Goal: Task Accomplishment & Management: Manage account settings

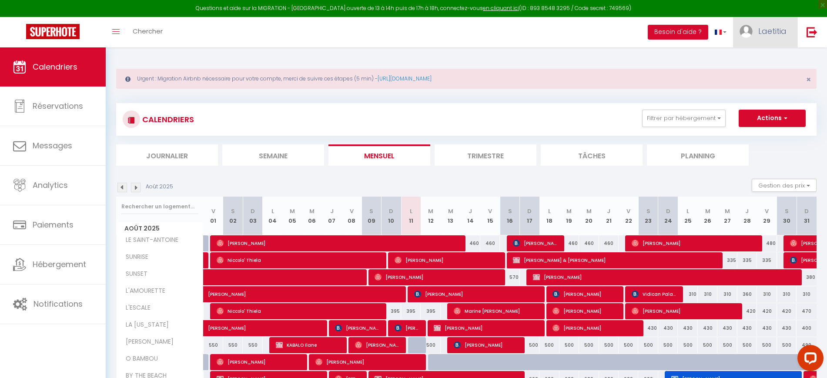
drag, startPoint x: 0, startPoint y: 0, endPoint x: 764, endPoint y: 29, distance: 764.2
click at [764, 29] on span "Laetitia" at bounding box center [772, 31] width 28 height 11
click at [761, 57] on link "Paramètres" at bounding box center [763, 60] width 64 height 15
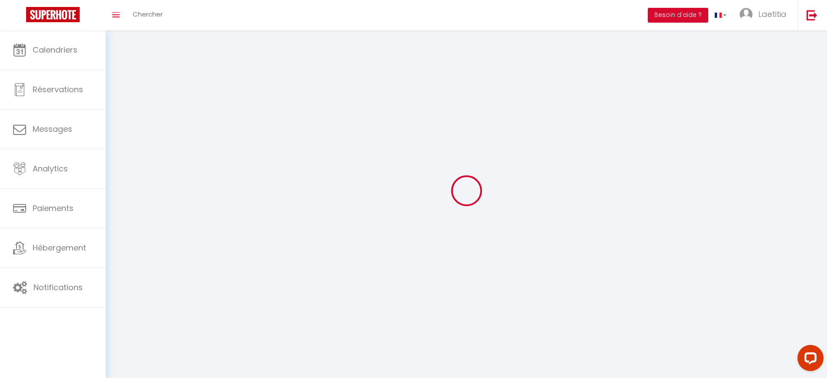
type input "Laetitia"
type input "MORAIS"
type input "0651849524"
type input "[STREET_ADDRESS]-Lot les Colibris 3"
type input "83310"
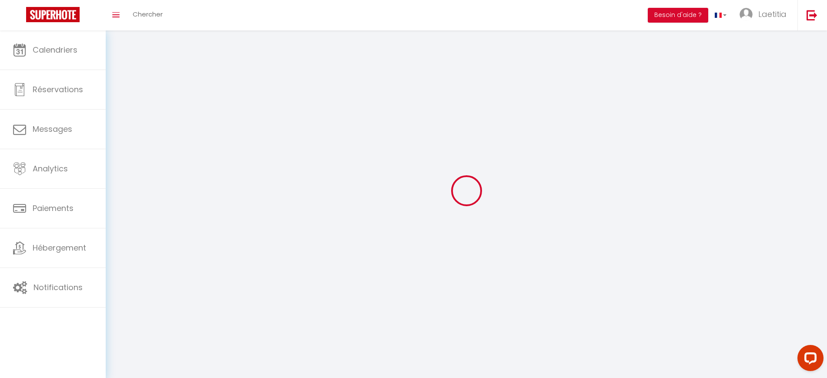
type input "Cogolin"
type input "TbBtt2dwwUmwd2z7Zcoqg0LRm"
type input "PFmJZFgChYe12NOvoNBxsfJPo"
select select "28"
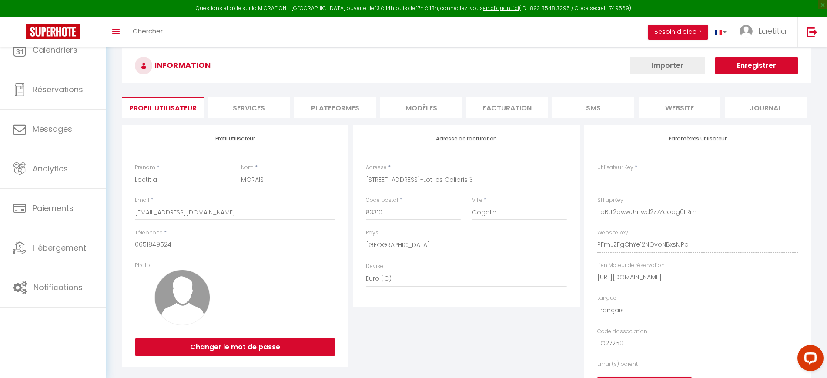
type input "TbBtt2dwwUmwd2z7Zcoqg0LRm"
type input "PFmJZFgChYe12NOvoNBxsfJPo"
type input "[URL][DOMAIN_NAME]"
select select "fr"
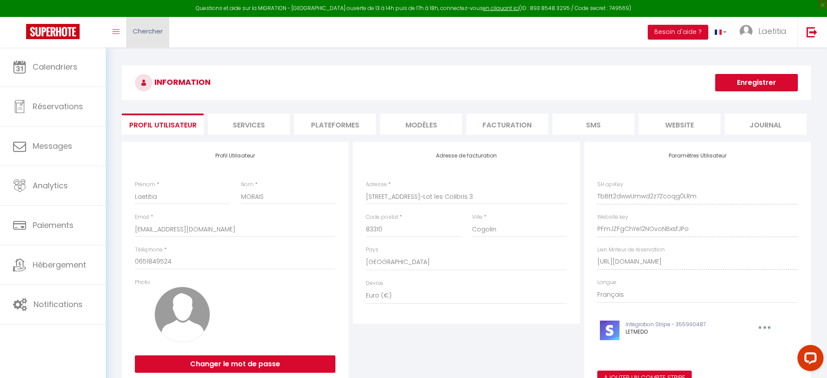
click at [135, 37] on link "Chercher" at bounding box center [147, 32] width 43 height 30
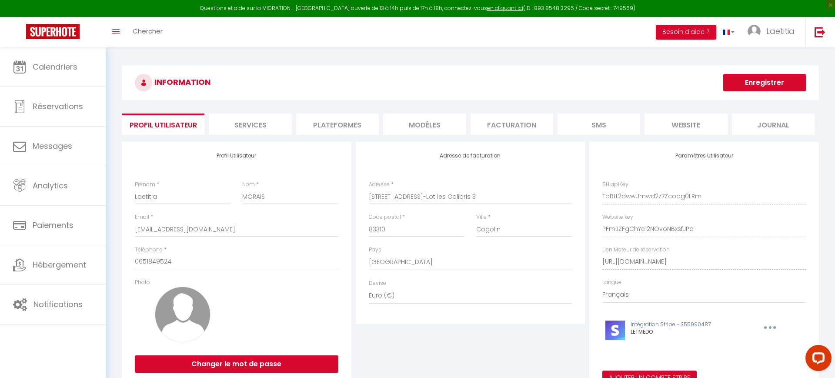
paste input "HMY892C3BE"
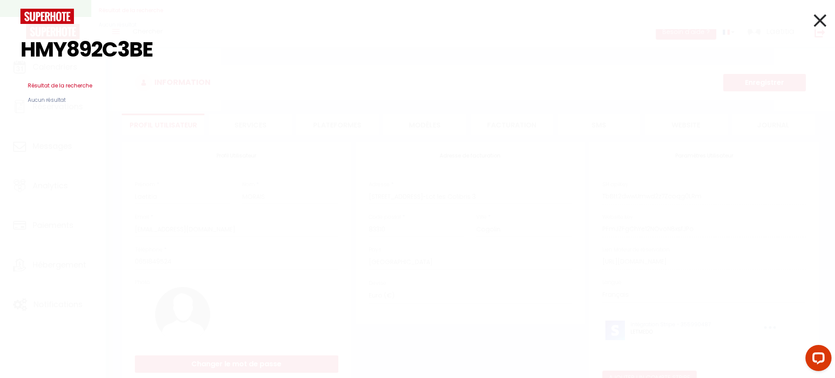
type input "HMY892C3BE"
click at [813, 17] on div at bounding box center [418, 16] width 808 height 15
click at [815, 23] on icon at bounding box center [820, 21] width 13 height 22
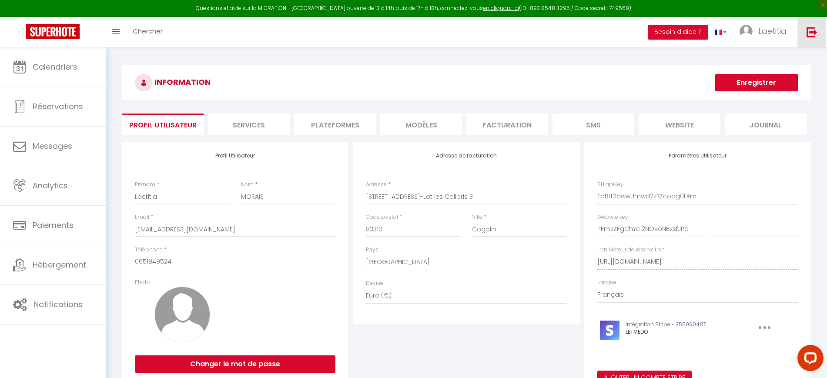
click at [809, 35] on img at bounding box center [812, 32] width 11 height 11
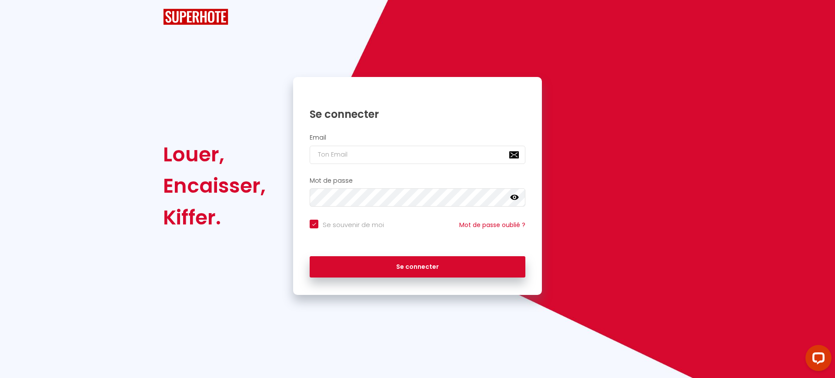
checkbox input "true"
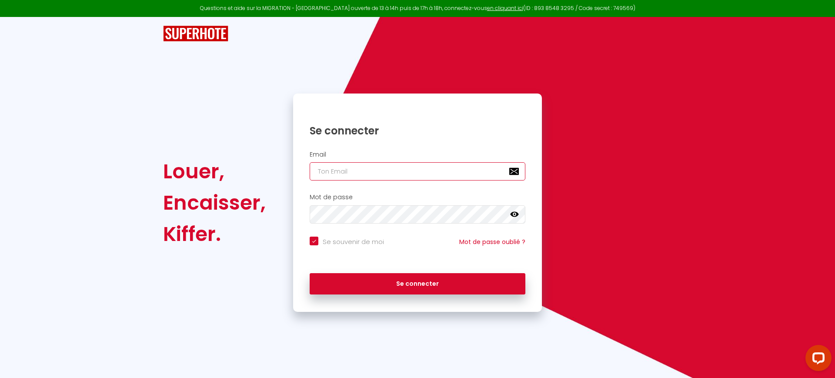
click at [374, 169] on input "email" at bounding box center [418, 171] width 216 height 18
paste input "[PERSON_NAME][EMAIL_ADDRESS][DOMAIN_NAME]"
type input "[PERSON_NAME][EMAIL_ADDRESS][DOMAIN_NAME]"
checkbox input "true"
type input "[PERSON_NAME][EMAIL_ADDRESS][DOMAIN_NAME]"
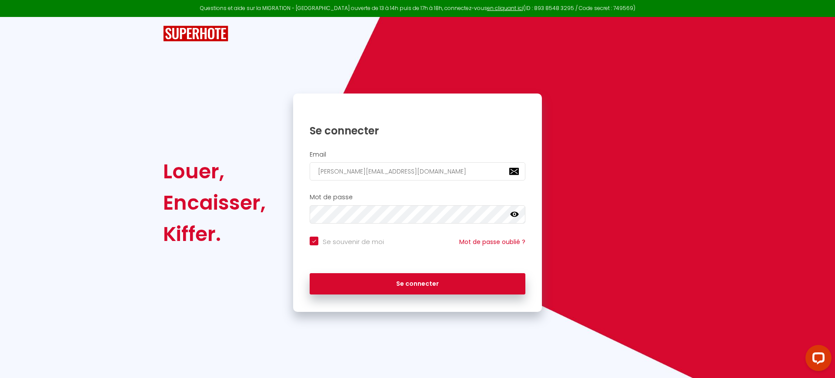
click at [341, 241] on input "Se souvenir de moi" at bounding box center [347, 241] width 74 height 9
checkbox input "false"
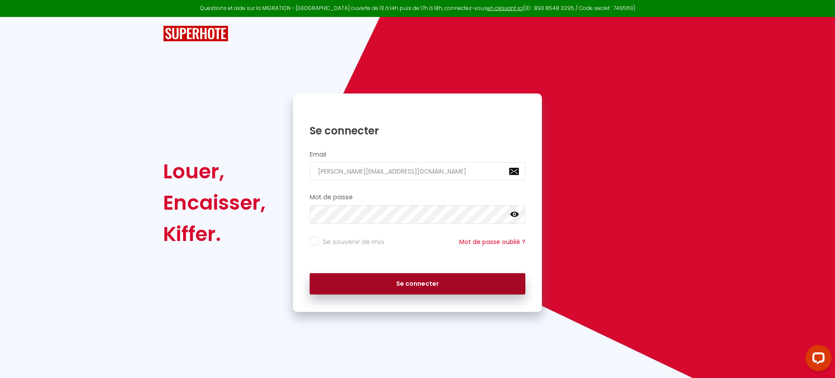
click at [352, 289] on button "Se connecter" at bounding box center [418, 284] width 216 height 22
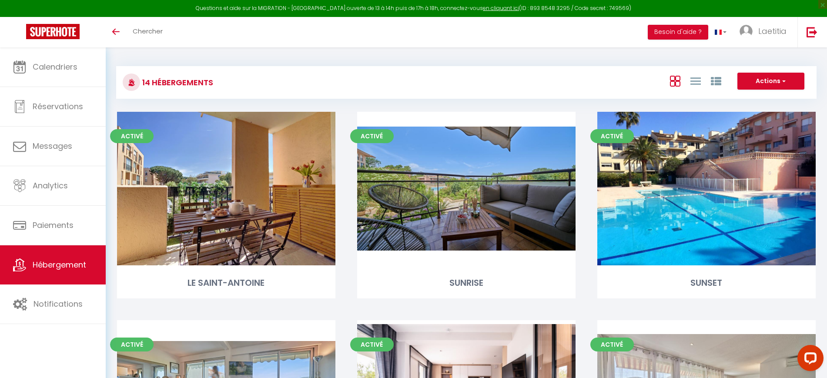
scroll to position [519, 0]
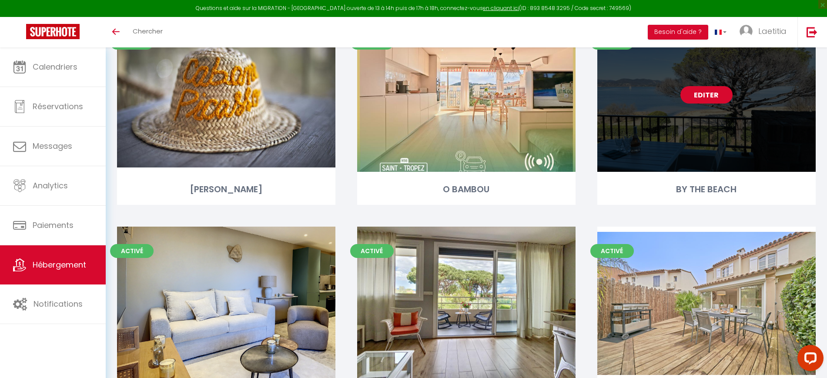
click at [703, 99] on link "Editer" at bounding box center [707, 94] width 52 height 17
click at [703, 98] on link "Editer" at bounding box center [707, 94] width 52 height 17
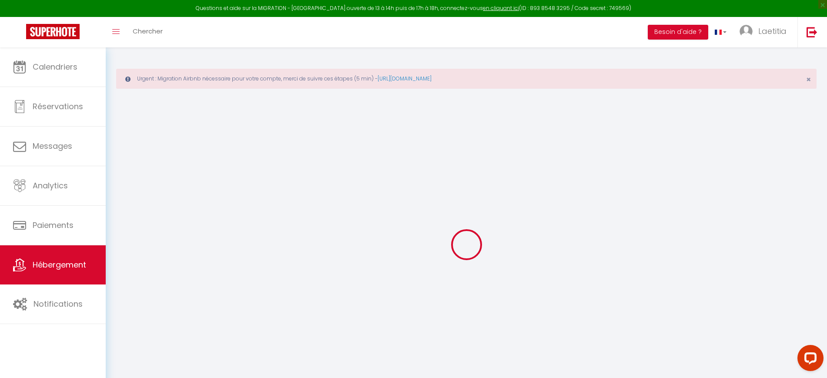
select select
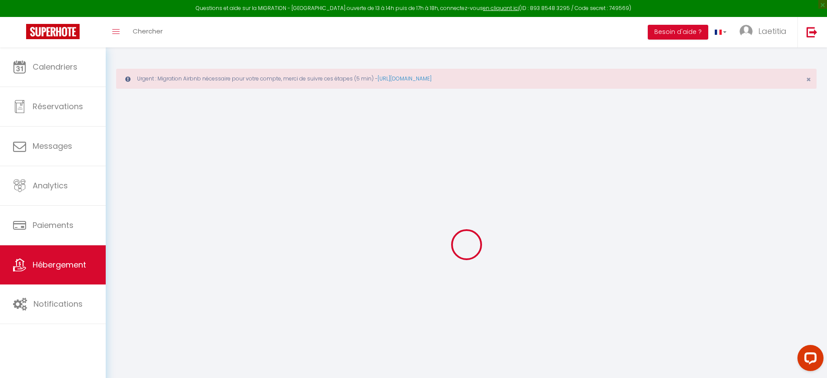
select select
checkbox input "false"
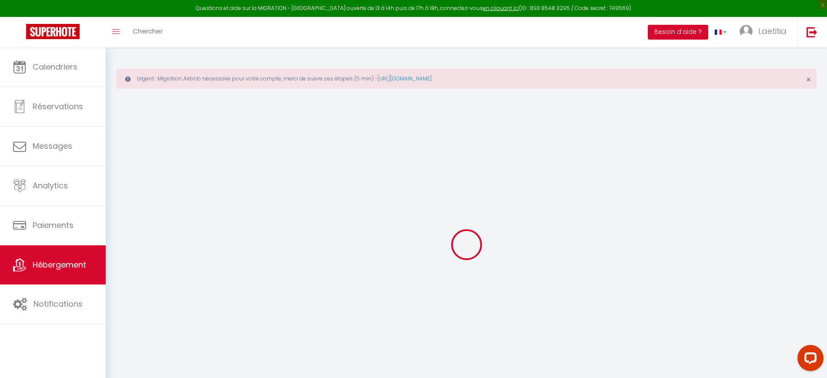
select select
type input "BY THE BEACH"
type input "SCI"
type input "L.P 92"
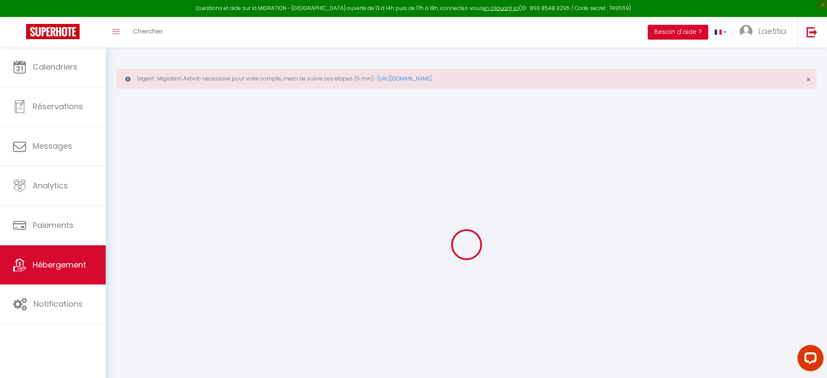
type input "30 rue de l’Anse du Stole"
type input "56270"
type input "PLOEMEUR"
select select "4"
select select "2"
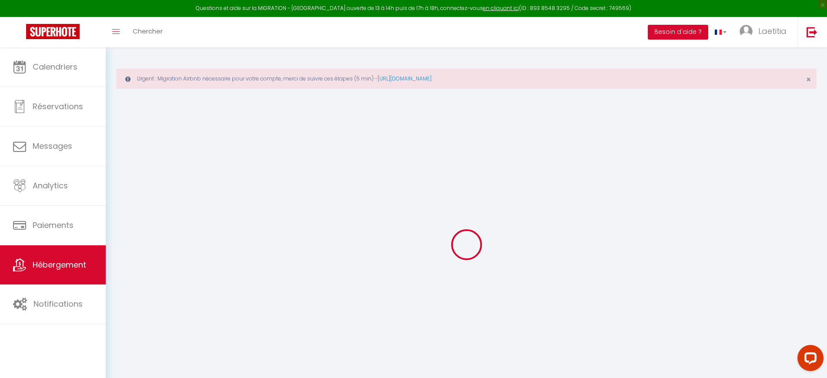
type input "670"
type input "210"
type input "6.91"
type input "1000"
select select
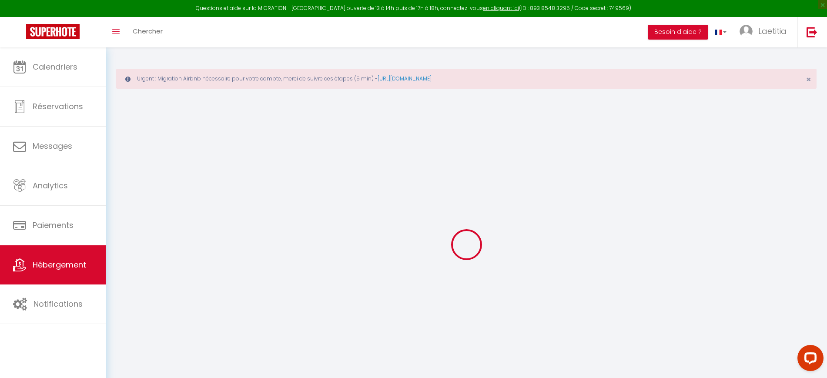
select select
type input "Résidence Le Sinfonia - 92 Avenue Général Leclerc"
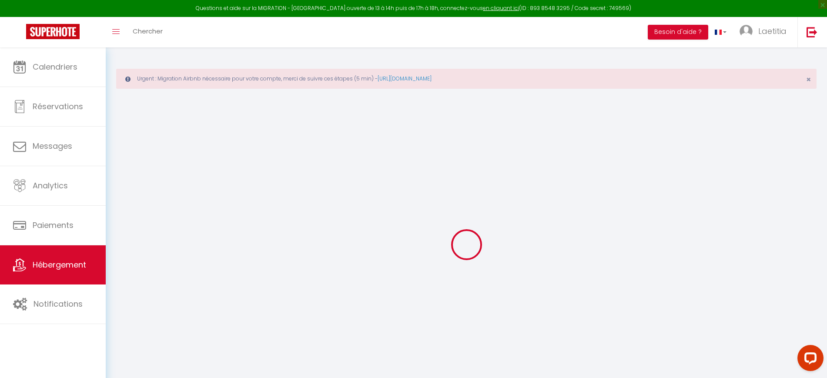
type input "83990"
type input "Saint-Tropez"
type input "[EMAIL_ADDRESS][DOMAIN_NAME]"
select select "1701"
checkbox input "false"
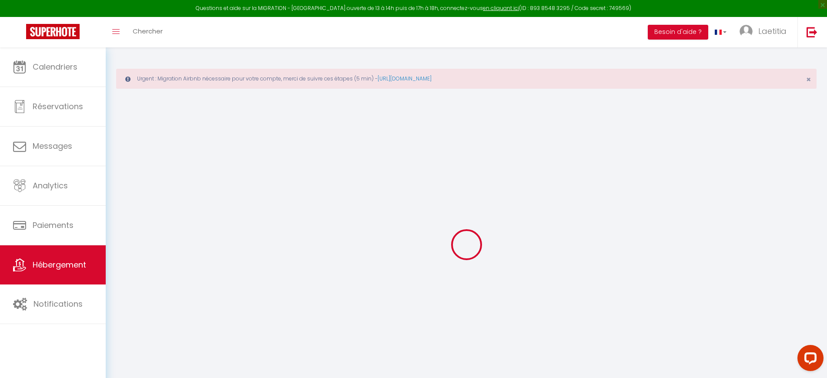
checkbox input "false"
type input "0"
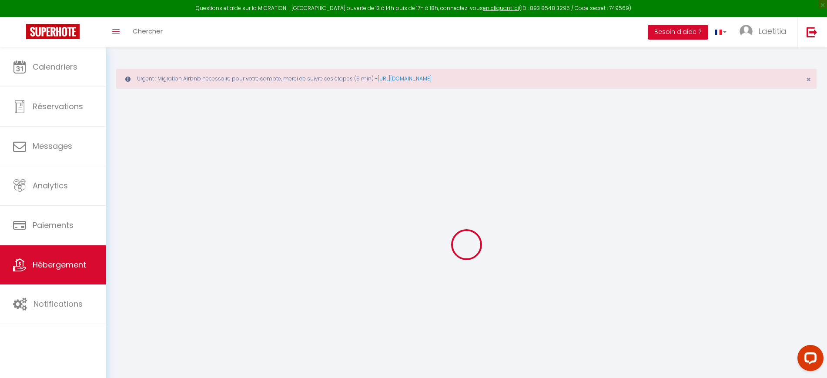
select select "4160"
select select
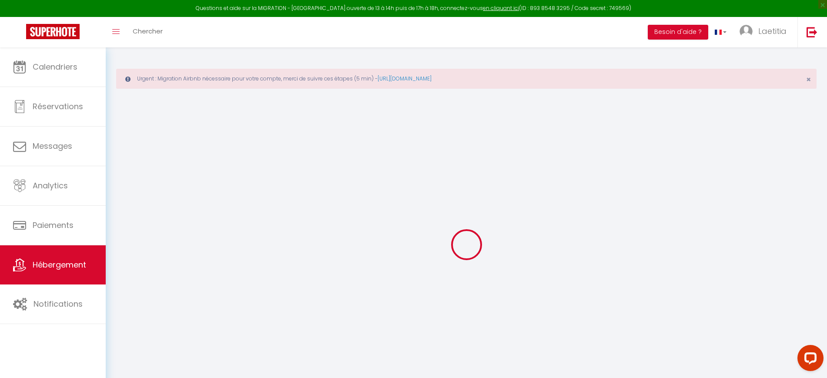
select select
checkbox input "false"
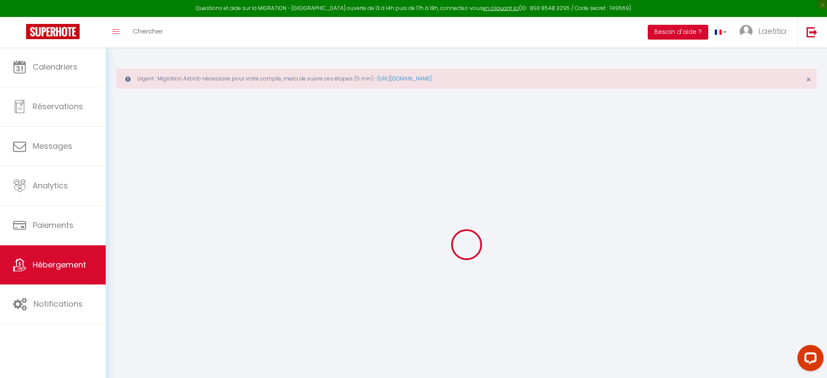
select select
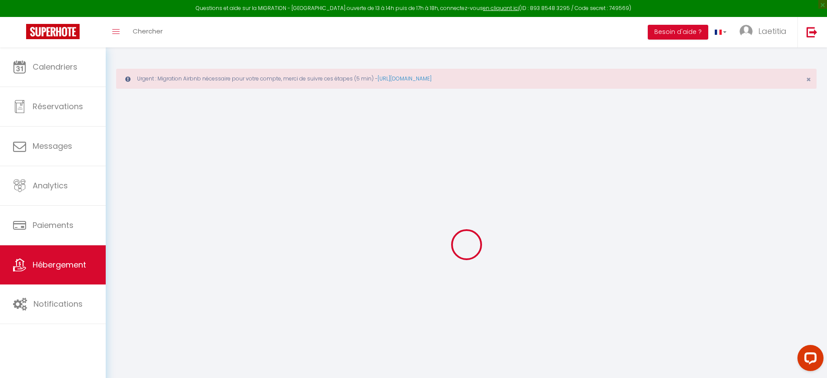
checkbox input "false"
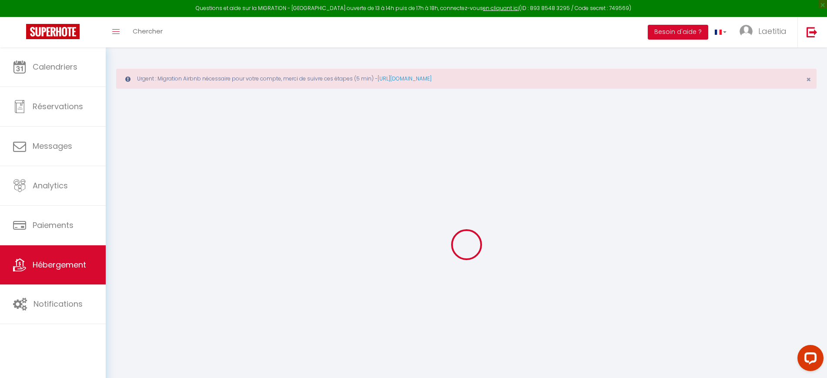
checkbox input "false"
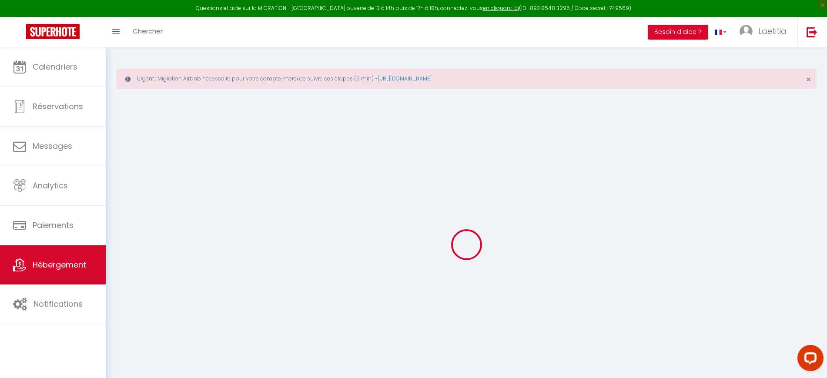
checkbox input "false"
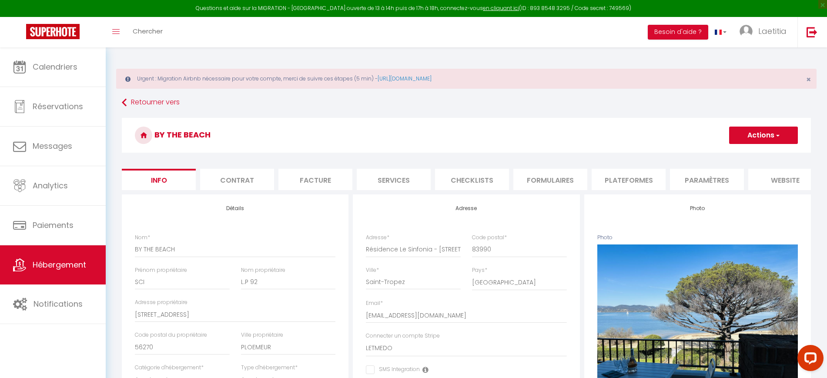
click at [606, 174] on li "Plateformes" at bounding box center [629, 179] width 74 height 21
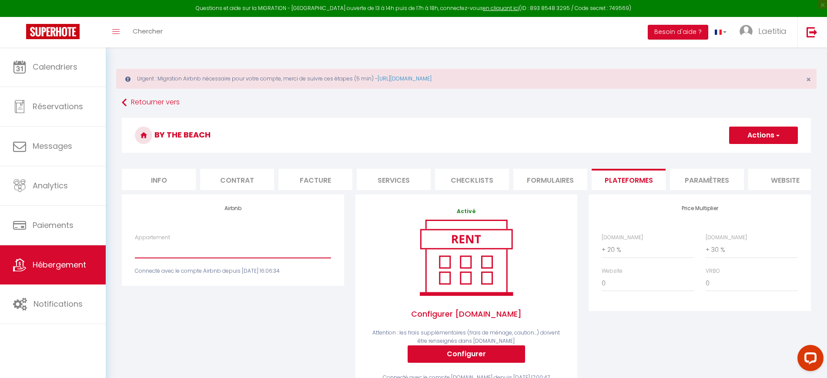
click at [242, 258] on select "LA PINEDE · House 3 bedrooms-3 bathrooms-swimming pool-tennis - letmedo83@gmail…" at bounding box center [233, 249] width 196 height 17
select select "1307-1100066097188824551"
click at [135, 250] on select "LA PINEDE · House 3 bedrooms-3 bathrooms-swimming pool-tennis - letmedo83@gmail…" at bounding box center [233, 249] width 196 height 17
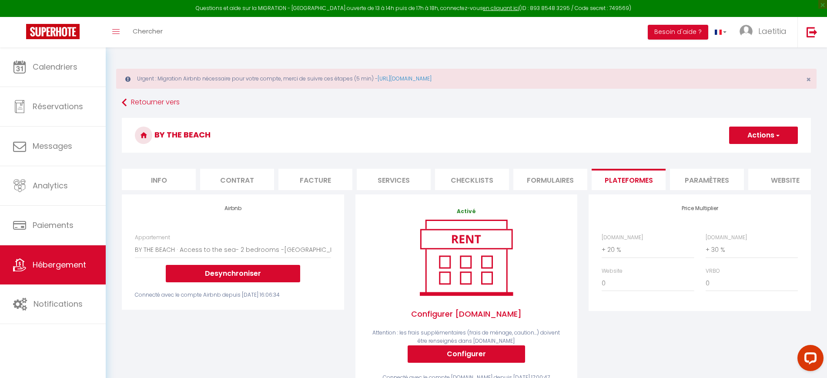
click at [754, 131] on button "Actions" at bounding box center [763, 135] width 69 height 17
click at [747, 150] on link "Enregistrer" at bounding box center [763, 154] width 69 height 11
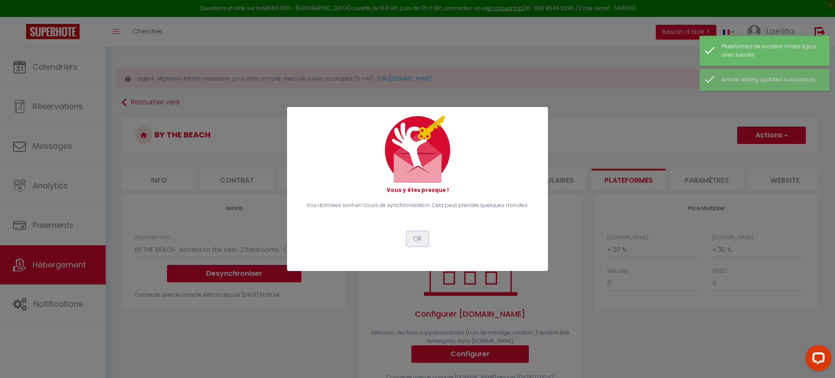
click at [416, 240] on button "OK" at bounding box center [418, 238] width 22 height 15
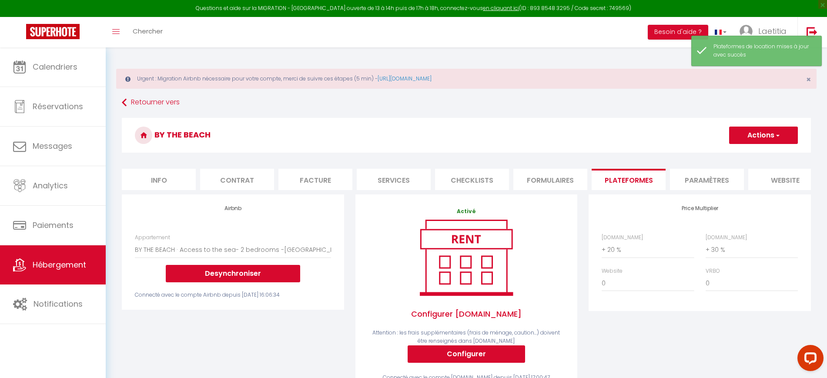
click at [169, 178] on li "Info" at bounding box center [159, 179] width 74 height 21
checkbox input "false"
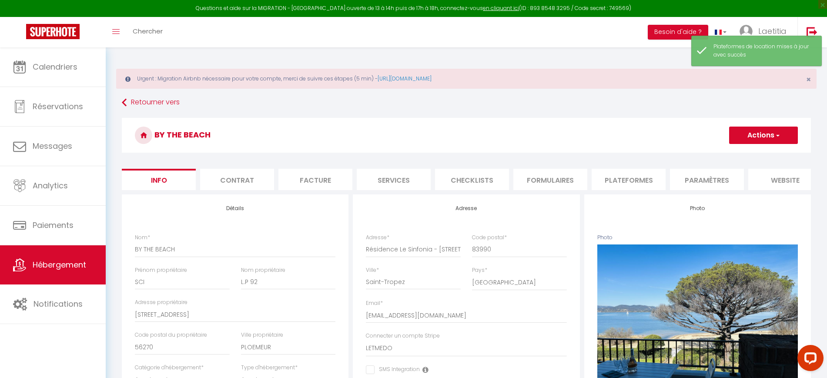
click at [751, 132] on button "Actions" at bounding box center [763, 135] width 69 height 17
click at [735, 151] on input "Enregistrer" at bounding box center [729, 154] width 32 height 9
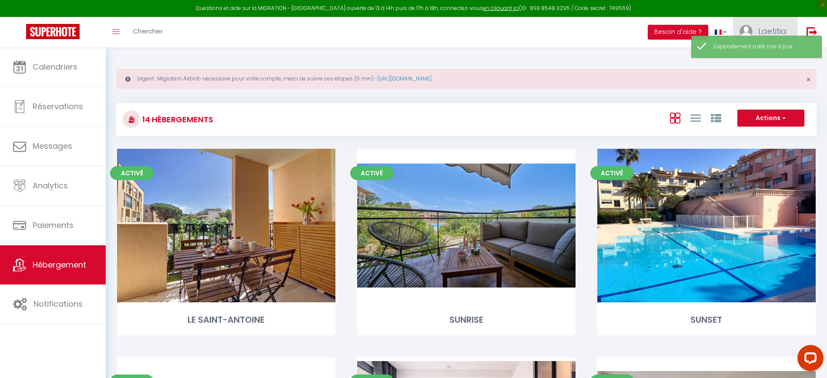
click at [776, 25] on link "Laetitia" at bounding box center [765, 32] width 64 height 30
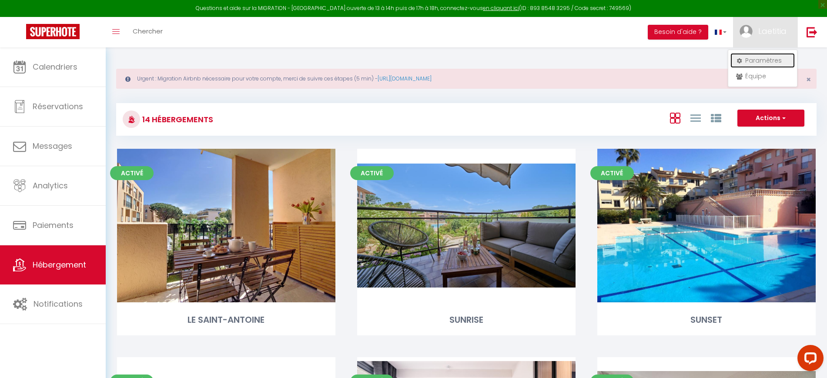
click at [762, 64] on link "Paramètres" at bounding box center [763, 60] width 64 height 15
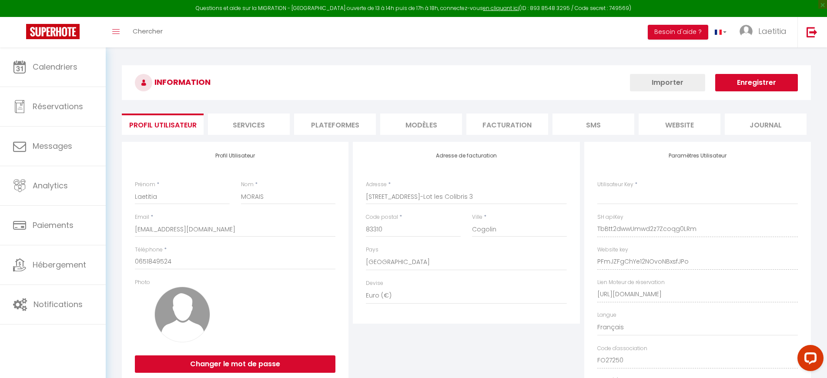
type input "TbBtt2dwwUmwd2z7Zcoqg0LRm"
type input "PFmJZFgChYe12NOvoNBxsfJPo"
type input "[URL][DOMAIN_NAME]"
select select "fr"
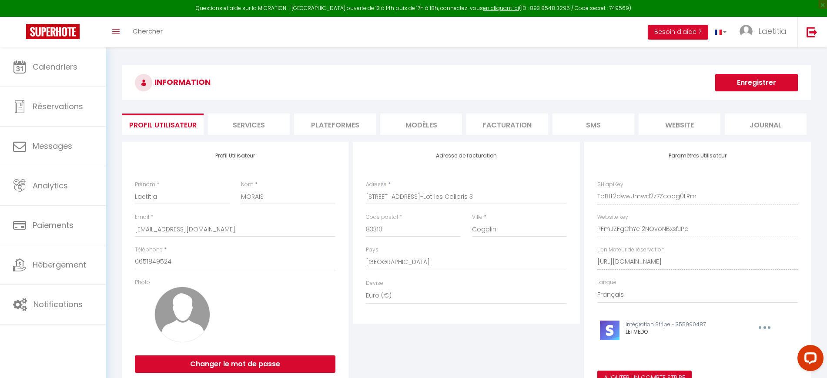
click at [329, 128] on li "Plateformes" at bounding box center [335, 124] width 82 height 21
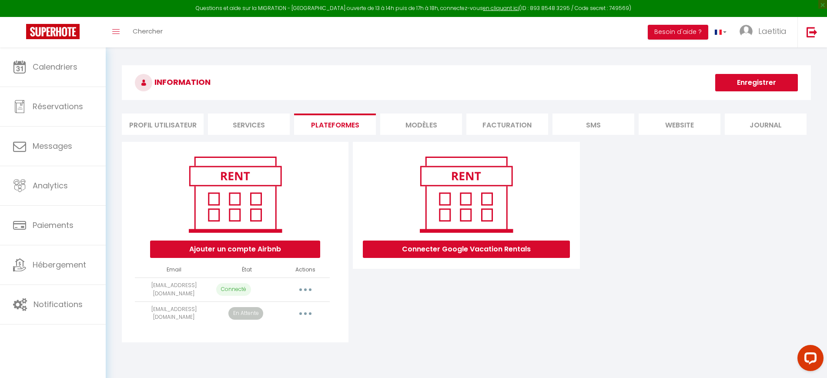
click at [305, 288] on icon "button" at bounding box center [305, 289] width 3 height 3
click at [285, 306] on link "Importer les appartements" at bounding box center [267, 309] width 96 height 15
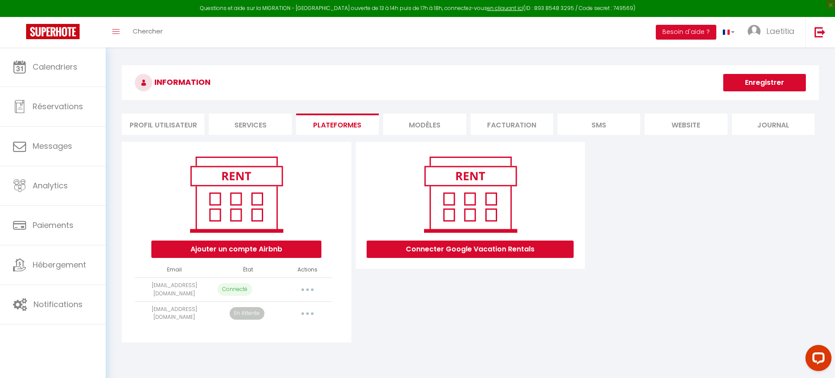
select select "8363"
select select
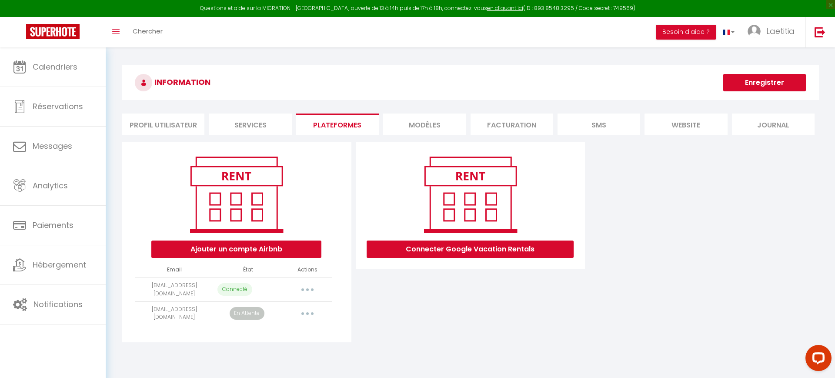
select select
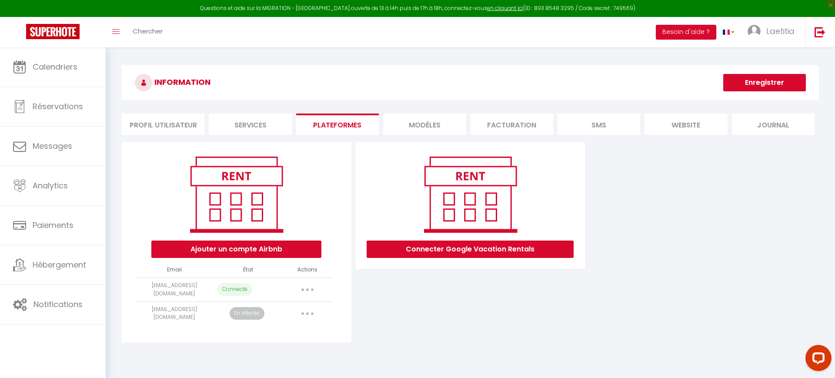
select select
select select "35120"
select select
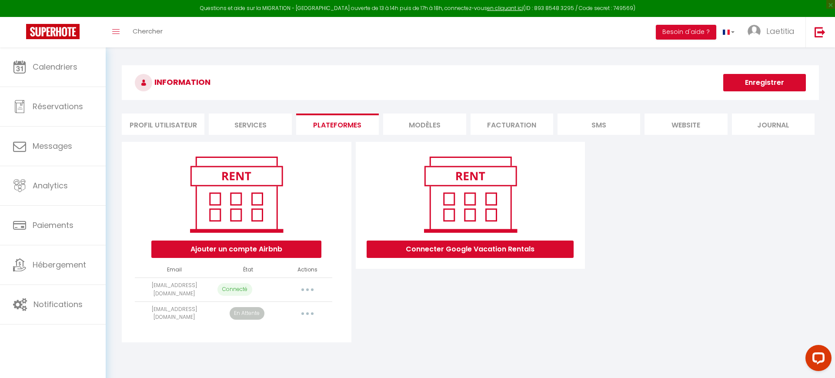
select select
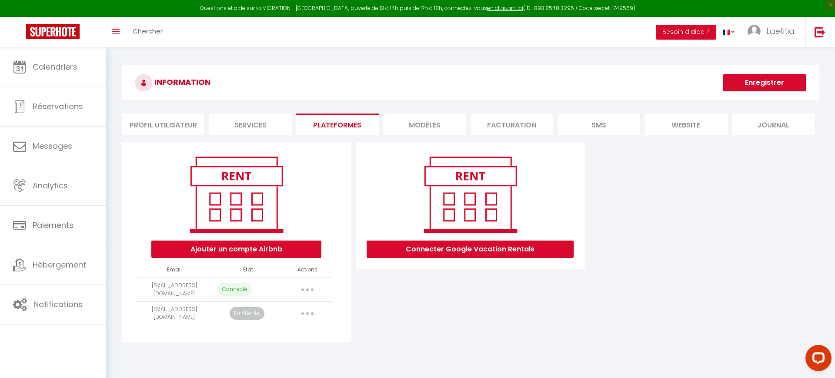
select select
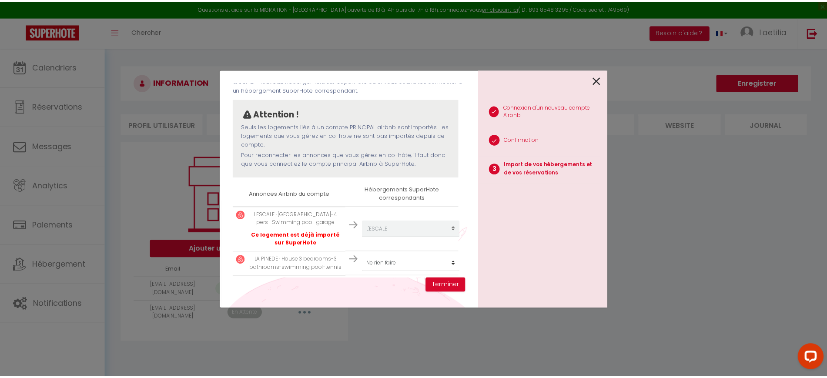
scroll to position [109, 0]
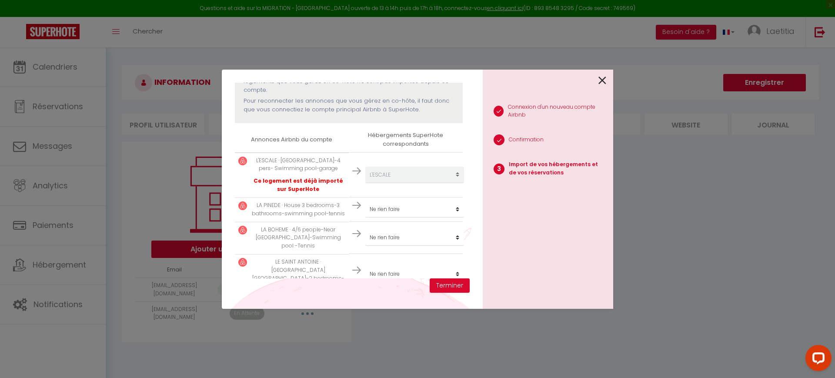
click at [603, 80] on icon at bounding box center [603, 80] width 8 height 13
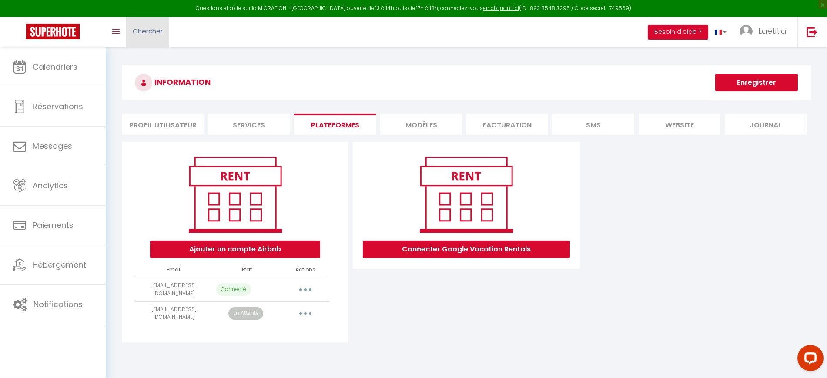
click at [156, 40] on link "Chercher" at bounding box center [147, 32] width 43 height 30
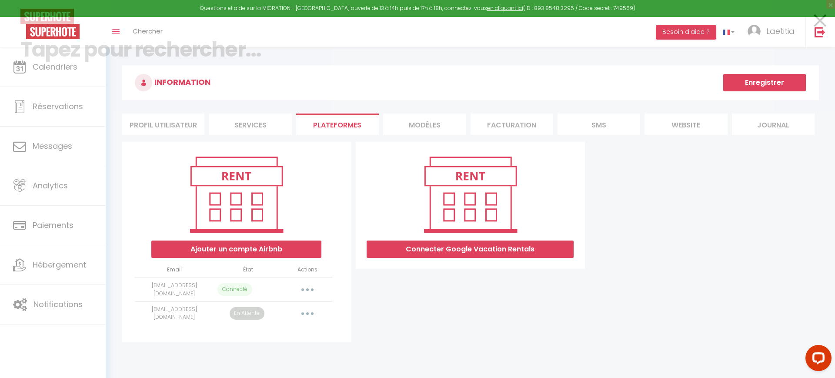
paste input "HMY892C3BE"
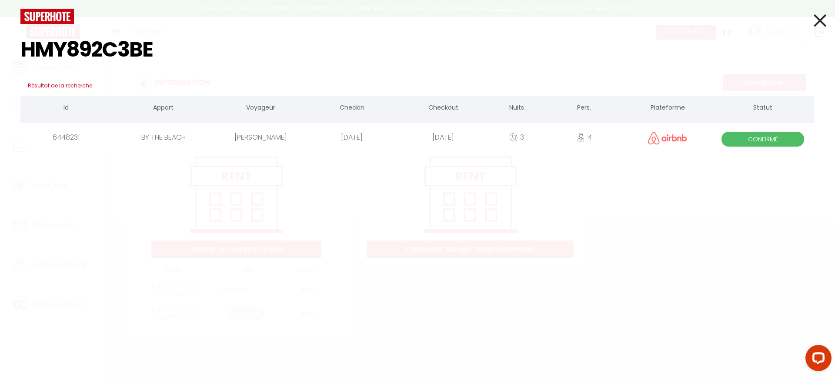
type input "HMY892C3BE"
click at [817, 21] on icon at bounding box center [820, 21] width 13 height 22
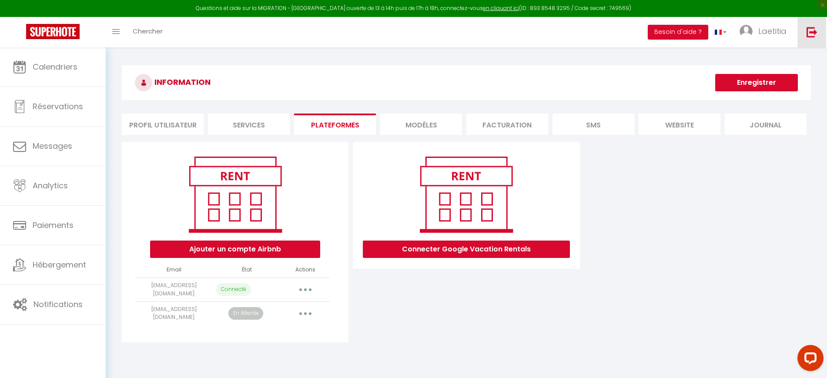
click at [806, 26] on link at bounding box center [812, 32] width 29 height 30
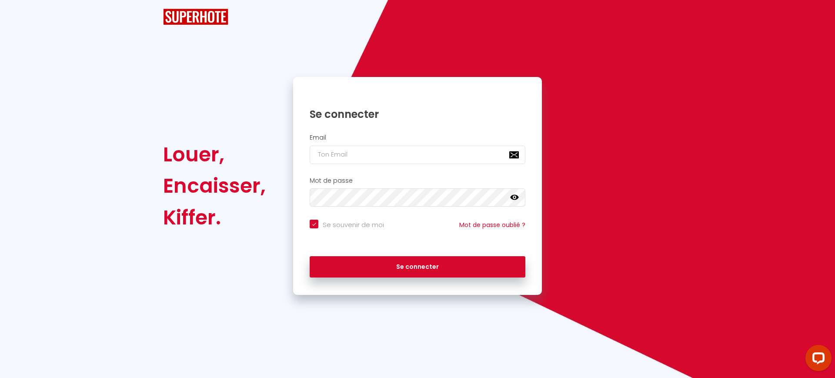
checkbox input "true"
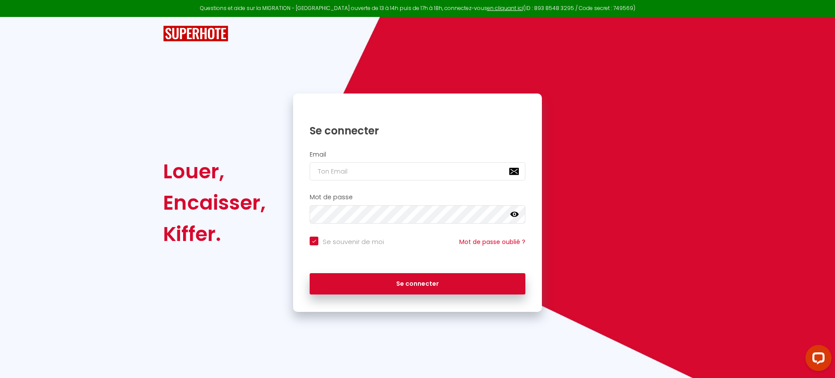
click at [450, 159] on div "Email" at bounding box center [418, 166] width 238 height 30
click at [430, 169] on input "email" at bounding box center [418, 171] width 216 height 18
paste input "leshautsdejeanvert@gmail.com"
type input "leshautsdejeanvert@gmail.com"
checkbox input "true"
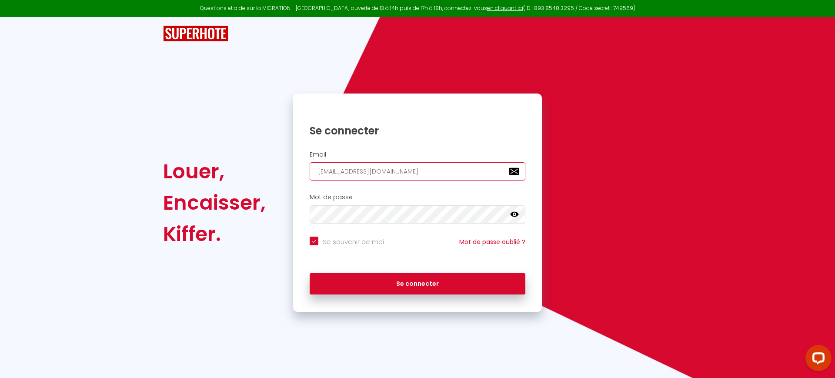
type input "leshautsdejeanvert@gmail.com"
click at [352, 241] on input "Se souvenir de moi" at bounding box center [347, 241] width 74 height 9
checkbox input "false"
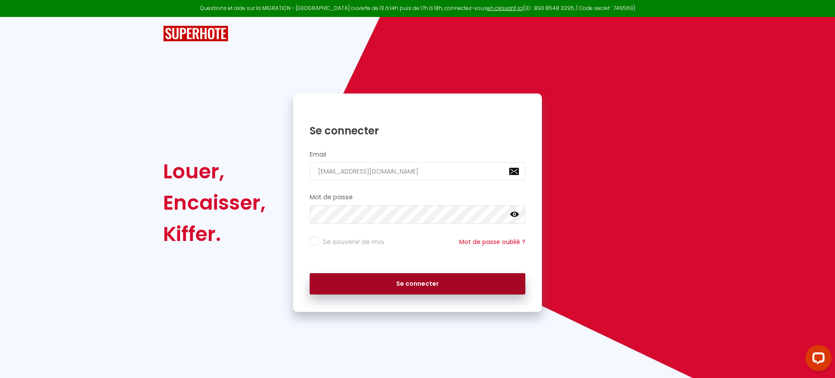
click at [350, 279] on button "Se connecter" at bounding box center [418, 284] width 216 height 22
